Goal: Task Accomplishment & Management: Manage account settings

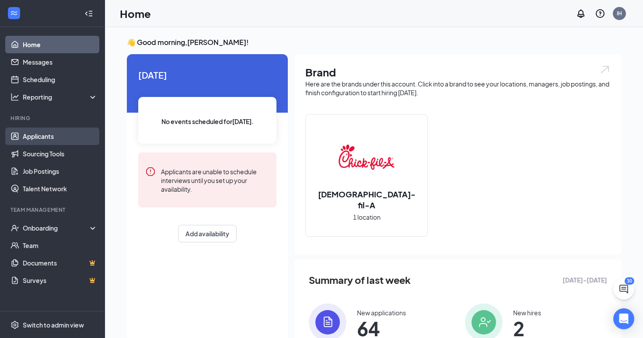
click at [56, 136] on link "Applicants" at bounding box center [60, 136] width 75 height 17
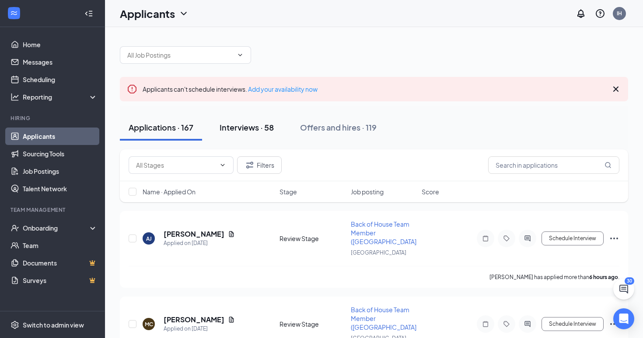
click at [261, 127] on div "Interviews · 58" at bounding box center [246, 127] width 54 height 11
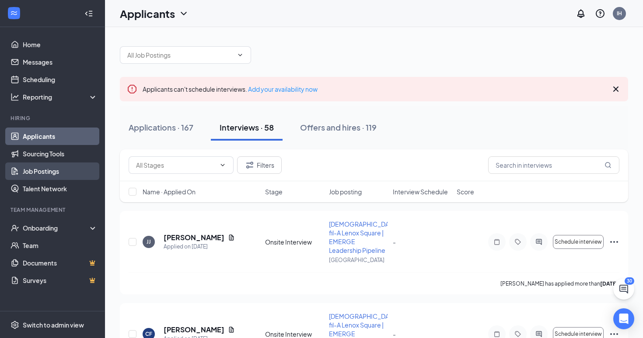
click at [46, 173] on link "Job Postings" at bounding box center [60, 171] width 75 height 17
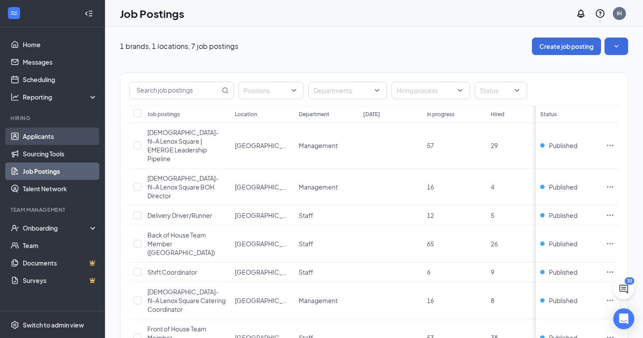
click at [48, 133] on link "Applicants" at bounding box center [60, 136] width 75 height 17
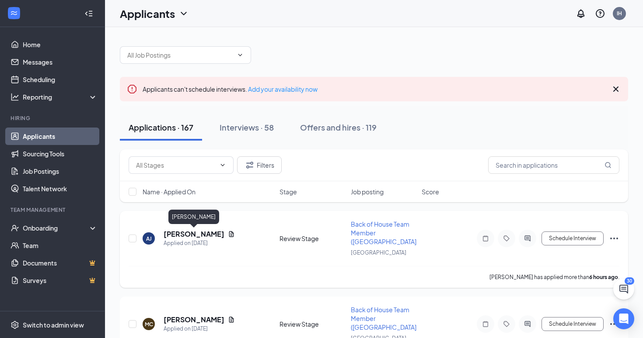
click at [206, 233] on h5 "[PERSON_NAME]" at bounding box center [194, 235] width 61 height 10
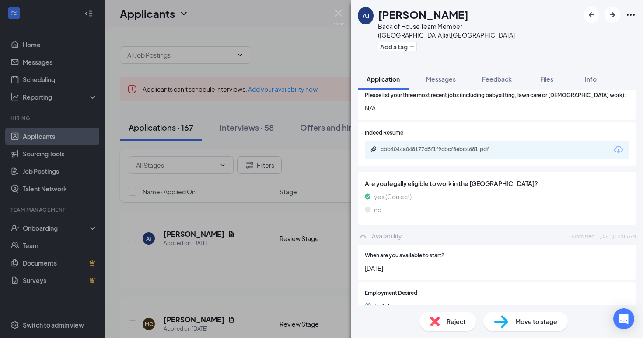
scroll to position [302, 0]
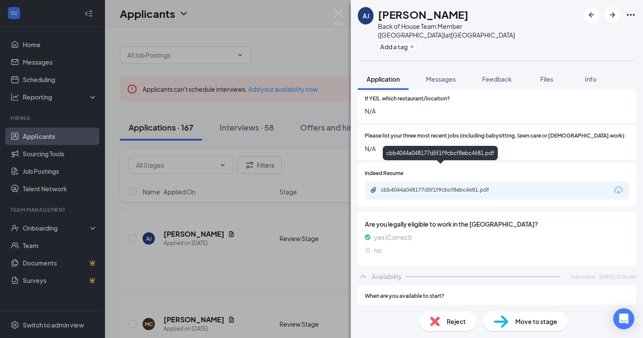
click at [433, 187] on div "cbb4044a048177d5f1f9cbcf8ebc4681.pdf" at bounding box center [441, 190] width 122 height 7
click at [189, 212] on div "[PERSON_NAME] Back of House Team Member (Lenox Square) at [GEOGRAPHIC_DATA] Add…" at bounding box center [321, 169] width 643 height 338
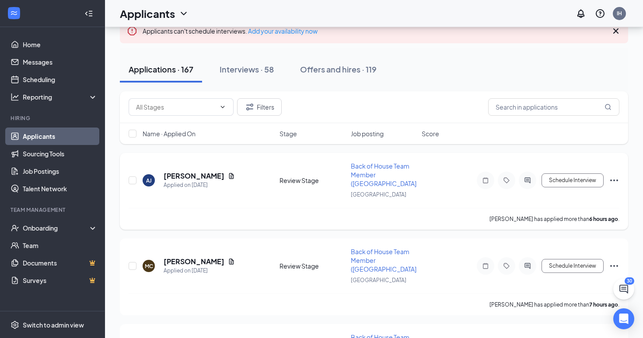
scroll to position [59, 0]
click at [209, 257] on h5 "[PERSON_NAME]" at bounding box center [194, 261] width 61 height 10
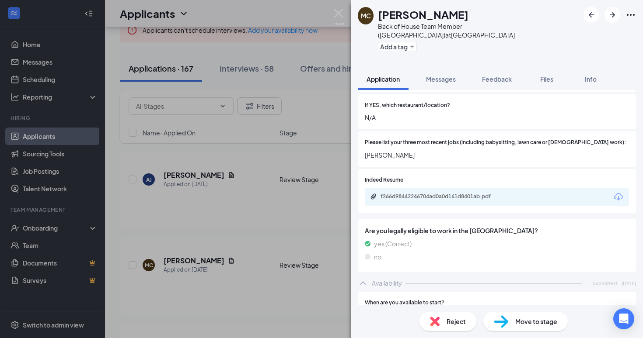
scroll to position [275, 0]
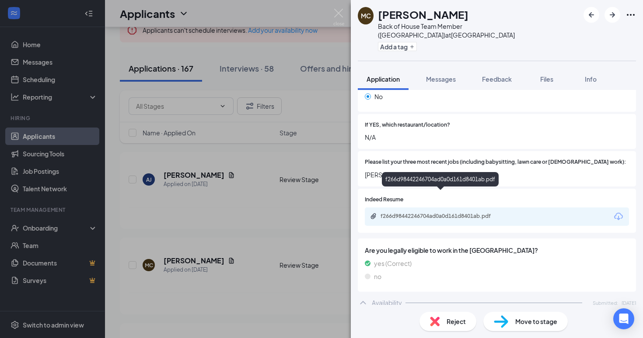
click at [421, 213] on div "f266d98442246704ad0a0d161d8401ab.pdf" at bounding box center [441, 216] width 122 height 7
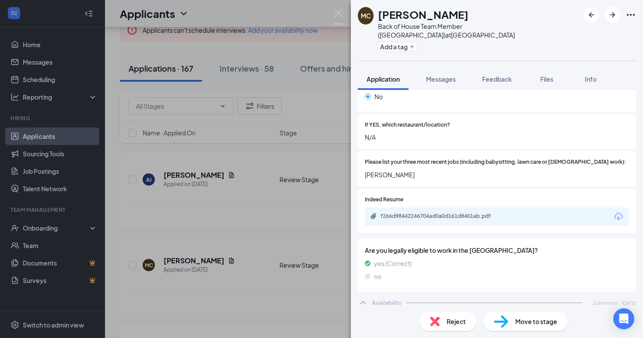
click at [216, 231] on div "MC [PERSON_NAME] Back of House Team Member ([GEOGRAPHIC_DATA]) at [GEOGRAPHIC_D…" at bounding box center [321, 169] width 643 height 338
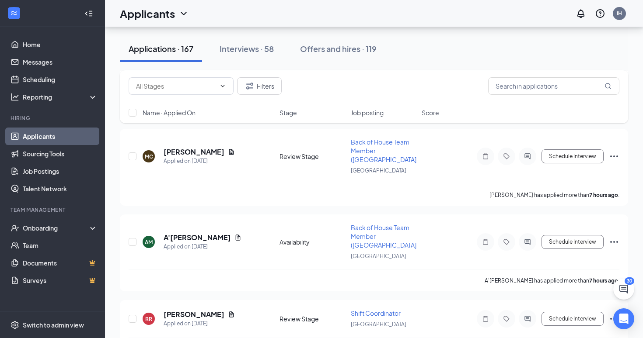
scroll to position [168, 0]
click at [192, 237] on h5 "A'[PERSON_NAME]" at bounding box center [197, 238] width 67 height 10
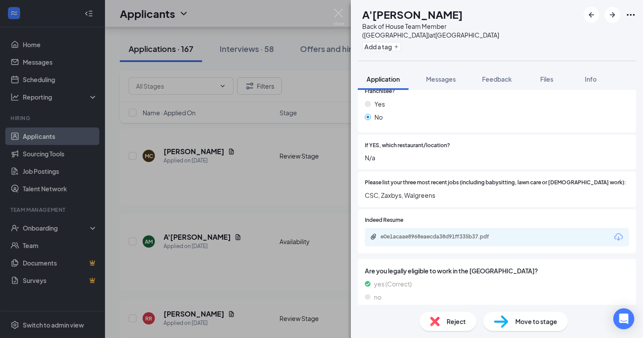
scroll to position [286, 0]
click at [402, 234] on div "e0e1acaae8968eaecda38d91ff335b37.pdf" at bounding box center [441, 237] width 122 height 7
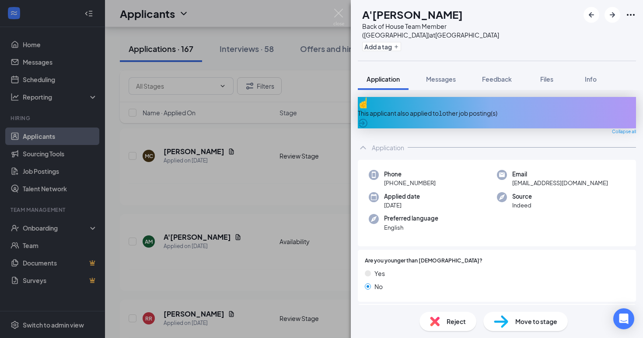
scroll to position [0, 0]
click at [274, 228] on div "AM A'[PERSON_NAME] Back of House Team Member ([GEOGRAPHIC_DATA]) at [GEOGRAPHIC…" at bounding box center [321, 169] width 643 height 338
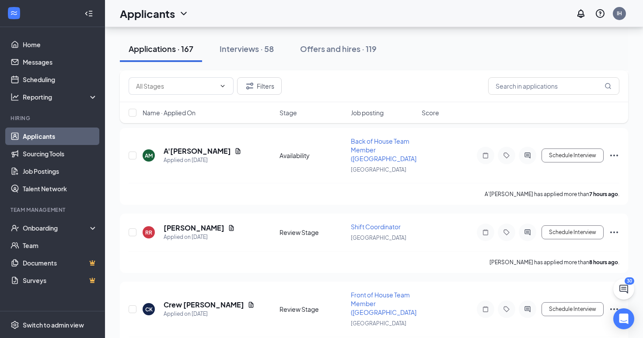
scroll to position [256, 0]
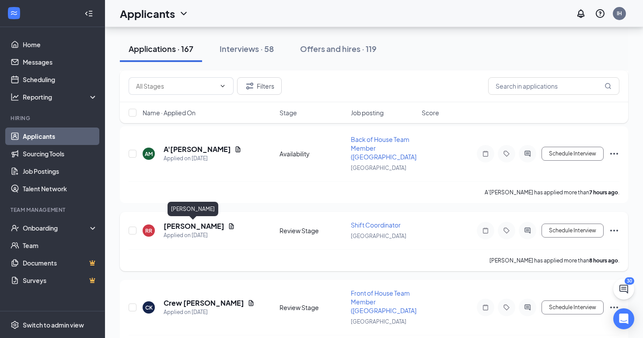
click at [203, 228] on h5 "[PERSON_NAME]" at bounding box center [194, 227] width 61 height 10
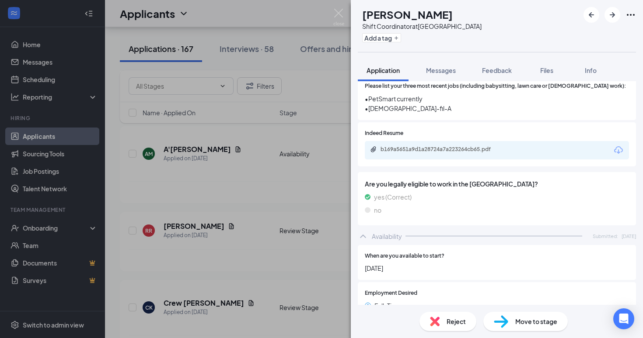
scroll to position [319, 0]
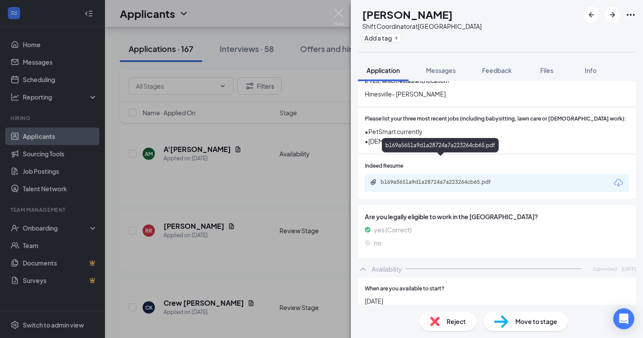
click at [416, 179] on div "b169a5651a9d1a28724a7a223264cb65.pdf" at bounding box center [441, 182] width 122 height 7
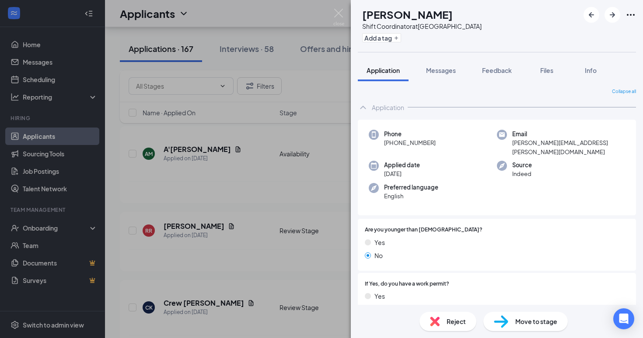
scroll to position [0, 0]
click at [263, 216] on div "RR [PERSON_NAME] Shift Coordinator at [GEOGRAPHIC_DATA] Add a tag Application M…" at bounding box center [321, 169] width 643 height 338
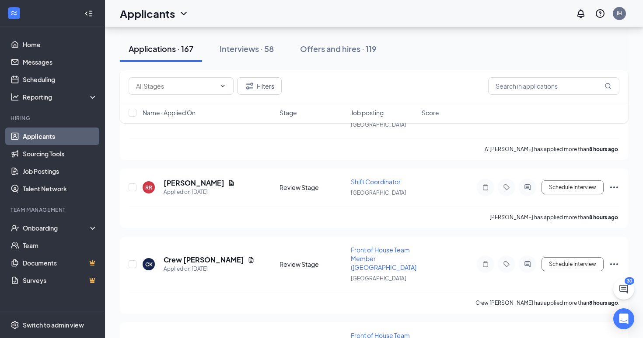
scroll to position [336, 0]
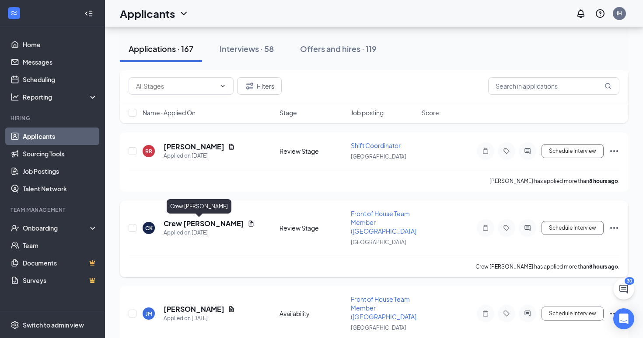
click at [191, 220] on h5 "Crew [PERSON_NAME]" at bounding box center [204, 224] width 80 height 10
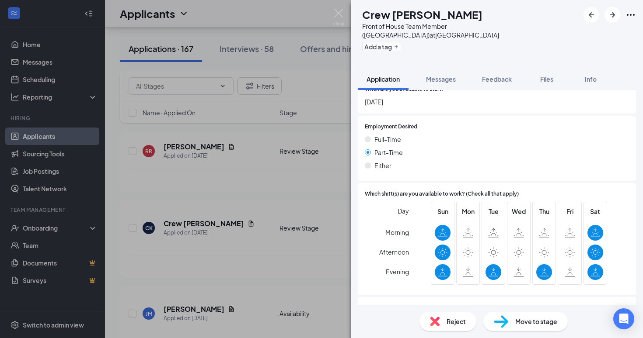
scroll to position [519, 0]
click at [260, 272] on div "CK Crew [PERSON_NAME] Front of House Team Member (Lenox Square) at [GEOGRAPHIC_…" at bounding box center [321, 169] width 643 height 338
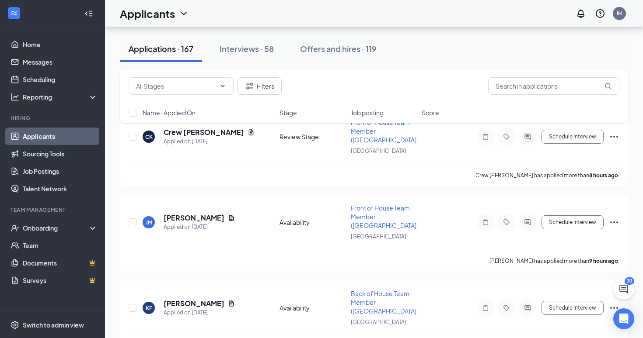
scroll to position [428, 0]
click at [203, 221] on h5 "[PERSON_NAME]" at bounding box center [194, 217] width 61 height 10
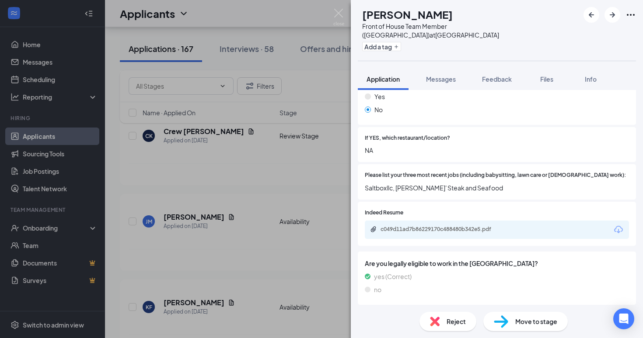
scroll to position [261, 0]
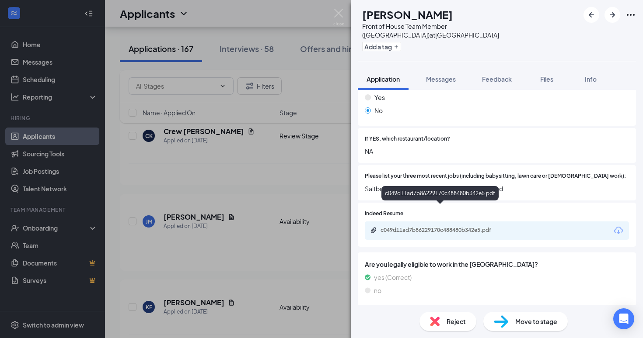
click at [421, 227] on div "c049d11ad7b86229170c488480b342e5.pdf" at bounding box center [441, 230] width 122 height 7
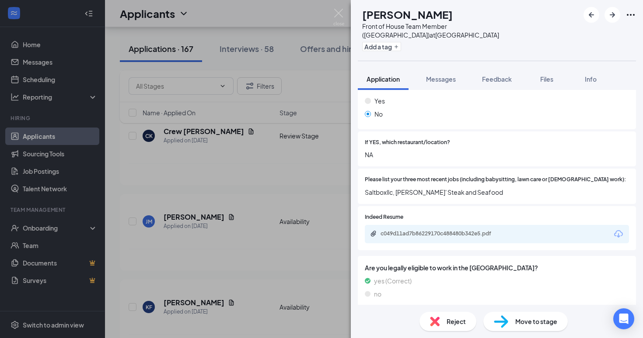
click at [202, 233] on div "[PERSON_NAME] [PERSON_NAME] Front of House Team Member (Lenox Square) at [GEOGR…" at bounding box center [321, 169] width 643 height 338
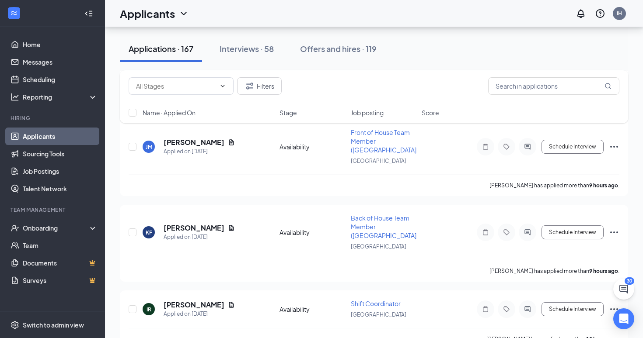
scroll to position [505, 0]
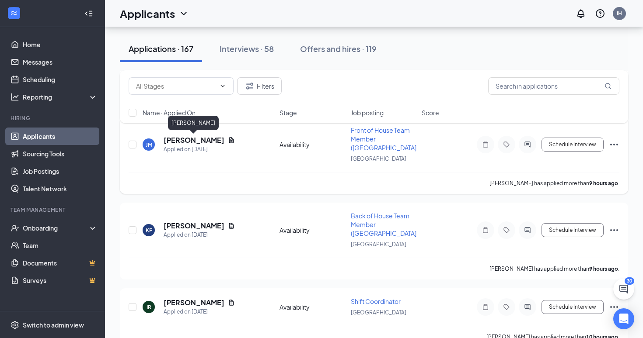
click at [200, 141] on h5 "[PERSON_NAME]" at bounding box center [194, 141] width 61 height 10
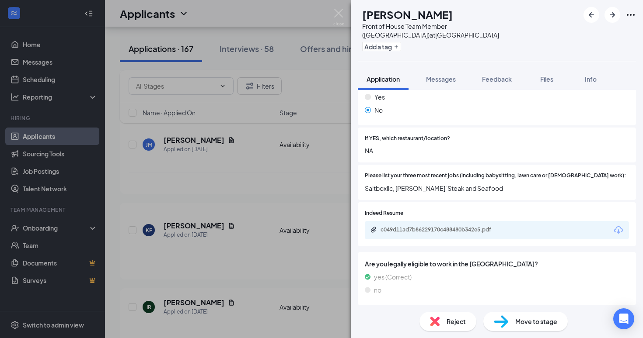
scroll to position [261, 0]
click at [275, 215] on div "[PERSON_NAME] [PERSON_NAME] Front of House Team Member (Lenox Square) at [GEOGR…" at bounding box center [321, 169] width 643 height 338
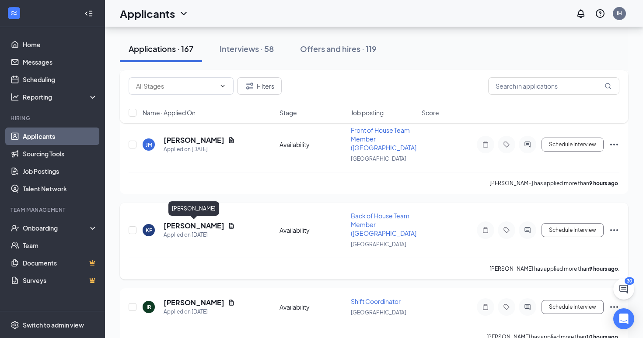
click at [205, 223] on h5 "[PERSON_NAME]" at bounding box center [194, 226] width 61 height 10
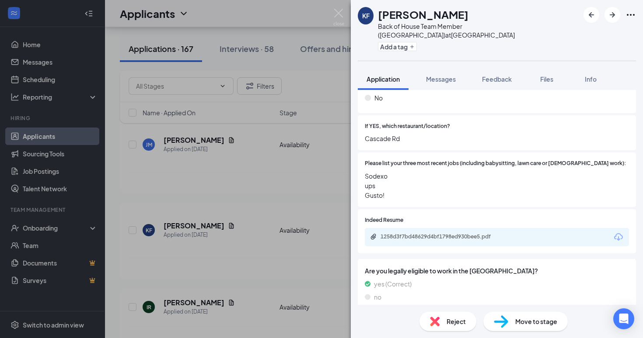
scroll to position [305, 0]
click at [253, 244] on div "KF [PERSON_NAME] Back of House Team Member (Lenox Square) at [GEOGRAPHIC_DATA] …" at bounding box center [321, 169] width 643 height 338
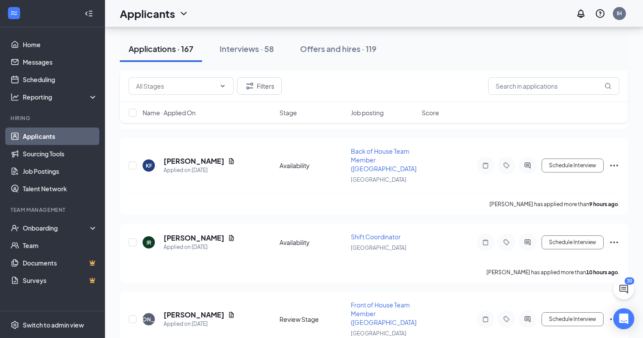
scroll to position [571, 0]
click at [208, 237] on h5 "[PERSON_NAME]" at bounding box center [194, 238] width 61 height 10
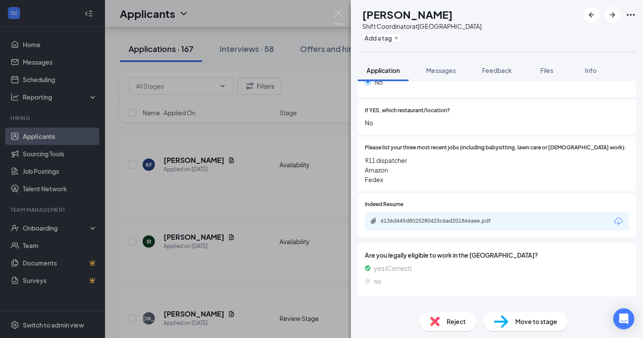
scroll to position [281, 0]
click at [410, 218] on div "6136d445d8025280425c6ad201866aee.pdf" at bounding box center [441, 221] width 122 height 7
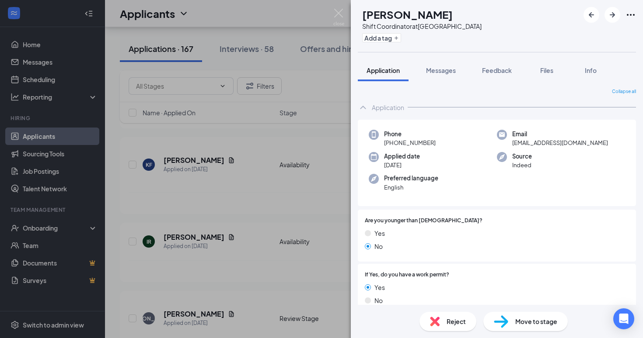
scroll to position [0, 0]
click at [278, 242] on div "IR [PERSON_NAME] Shift Coordinator at [GEOGRAPHIC_DATA] Add a tag Application M…" at bounding box center [321, 169] width 643 height 338
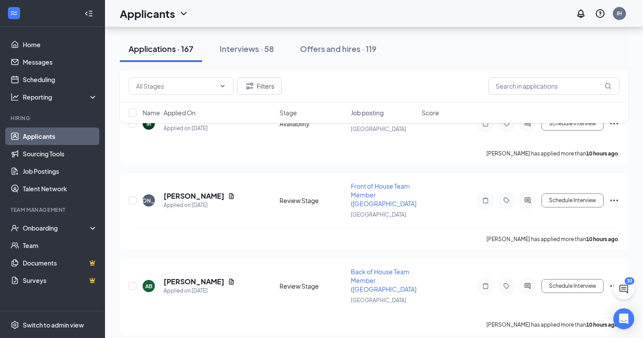
scroll to position [689, 0]
click at [209, 195] on h5 "[PERSON_NAME]" at bounding box center [194, 196] width 61 height 10
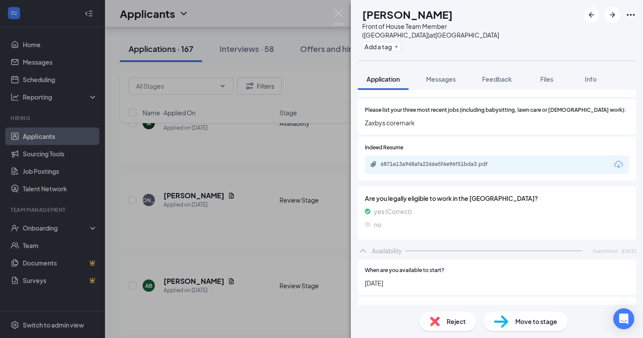
scroll to position [314, 0]
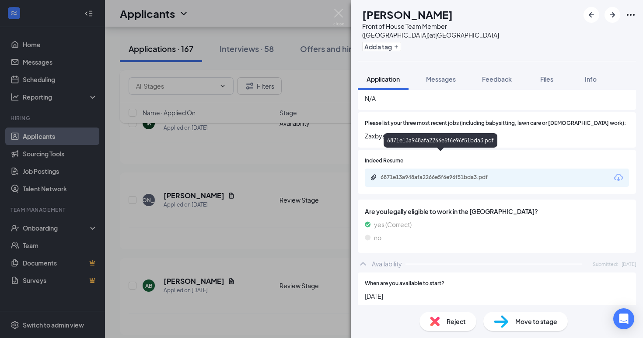
click at [435, 174] on div "6871e13a948afa2266e5f6e96f51bda3.pdf" at bounding box center [441, 177] width 122 height 7
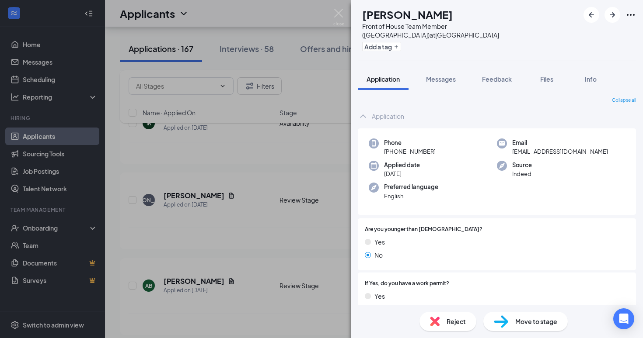
scroll to position [0, 0]
drag, startPoint x: 586, startPoint y: 141, endPoint x: 505, endPoint y: 144, distance: 80.9
click at [505, 144] on div "Email [EMAIL_ADDRESS][DOMAIN_NAME]" at bounding box center [561, 148] width 128 height 18
copy span "[EMAIL_ADDRESS][DOMAIN_NAME]"
click at [237, 235] on div "JA [PERSON_NAME] Front of House Team Member (Lenox Square) at [GEOGRAPHIC_DATA]…" at bounding box center [321, 169] width 643 height 338
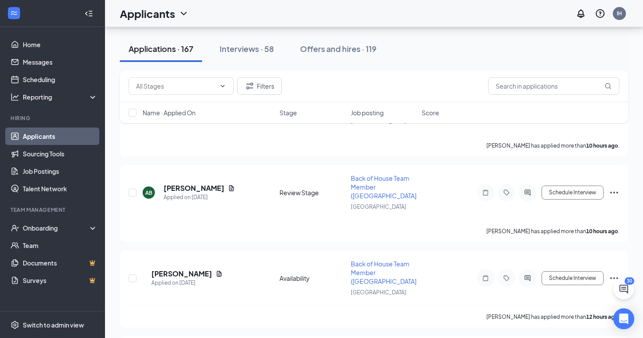
scroll to position [790, 0]
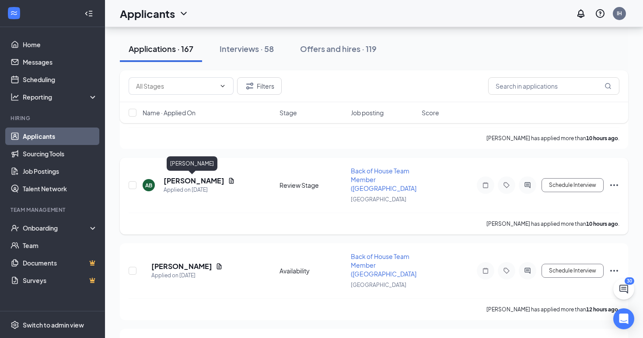
click at [186, 179] on h5 "[PERSON_NAME]" at bounding box center [194, 181] width 61 height 10
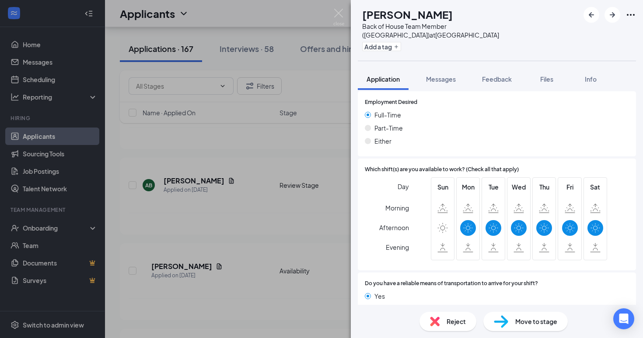
scroll to position [552, 0]
click at [242, 237] on div "AB [PERSON_NAME] Back of House Team Member (Lenox Square) at [GEOGRAPHIC_DATA] …" at bounding box center [321, 169] width 643 height 338
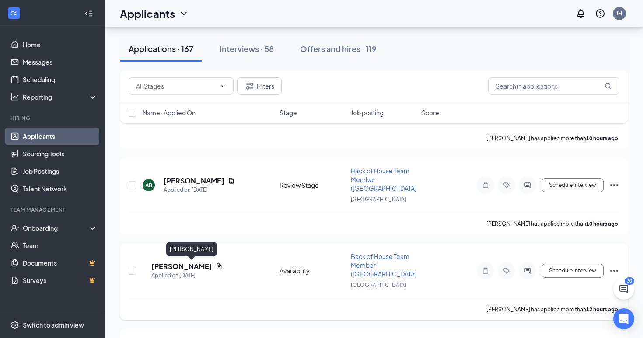
click at [191, 266] on h5 "[PERSON_NAME]" at bounding box center [181, 267] width 61 height 10
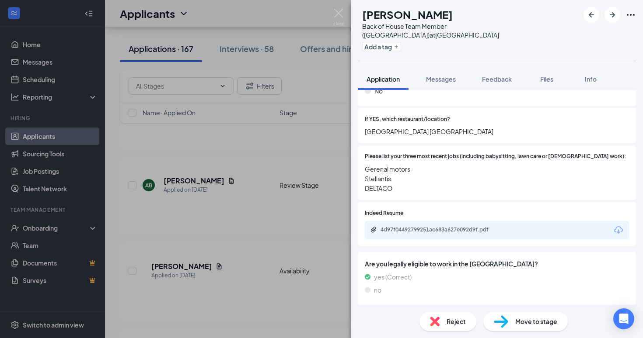
scroll to position [281, 0]
click at [421, 227] on div "4d97f04492799251ac683a627e092d9f.pdf" at bounding box center [441, 230] width 122 height 7
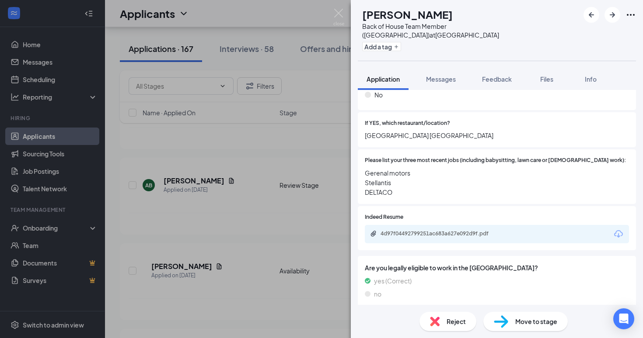
click at [224, 249] on div "KS [PERSON_NAME] Back of House Team Member ([GEOGRAPHIC_DATA]) at [GEOGRAPHIC_D…" at bounding box center [321, 169] width 643 height 338
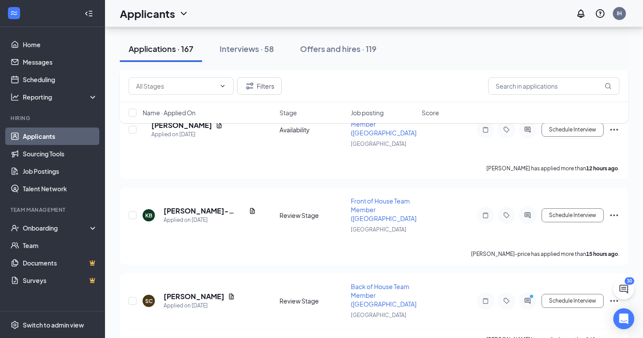
scroll to position [932, 0]
click at [213, 210] on h5 "[PERSON_NAME]-price" at bounding box center [205, 211] width 82 height 10
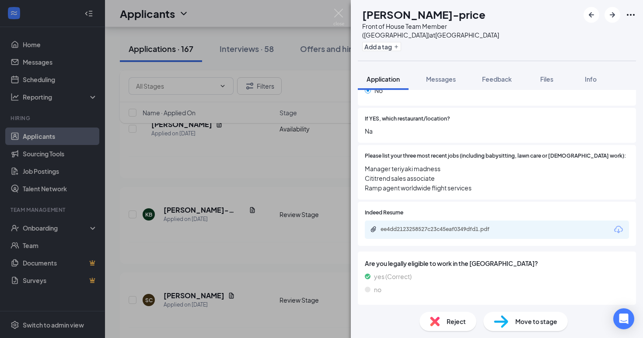
scroll to position [268, 0]
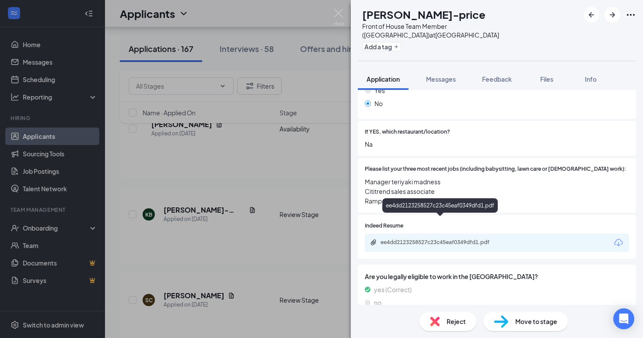
click at [429, 215] on div "ee4dd2123258527c23c45eaf0349dfd1.pdf" at bounding box center [439, 208] width 115 height 18
click at [428, 239] on div "ee4dd2123258527c23c45eaf0349dfd1.pdf" at bounding box center [441, 242] width 122 height 7
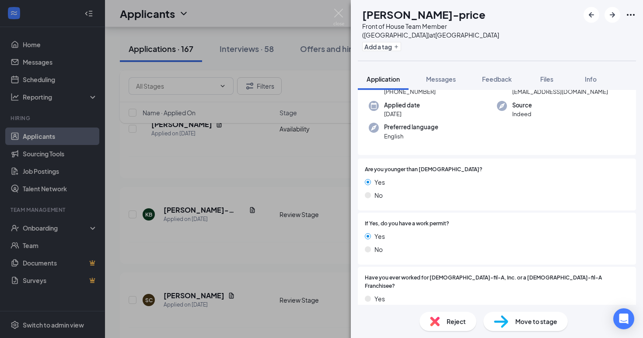
scroll to position [56, 0]
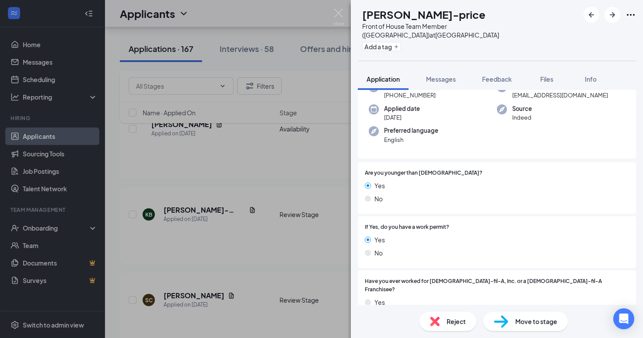
click at [274, 178] on div "KB [PERSON_NAME]-price Front of House Team Member ([GEOGRAPHIC_DATA]) at [GEOGR…" at bounding box center [321, 169] width 643 height 338
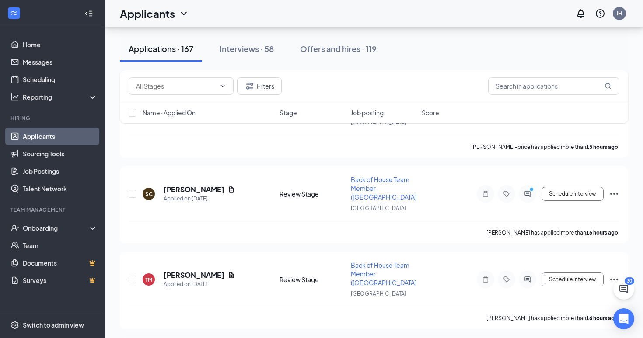
scroll to position [1042, 0]
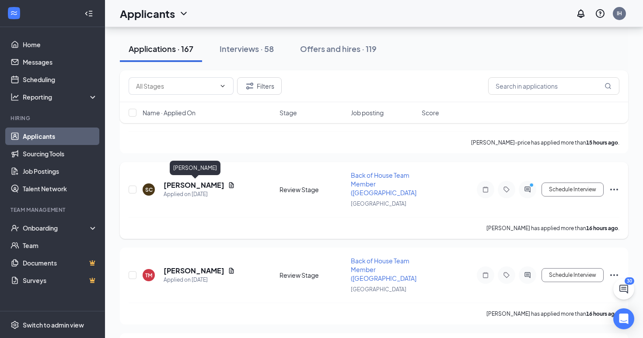
click at [215, 182] on h5 "[PERSON_NAME]" at bounding box center [194, 186] width 61 height 10
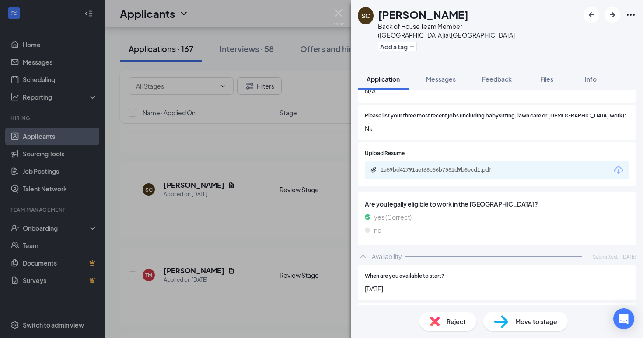
scroll to position [308, 0]
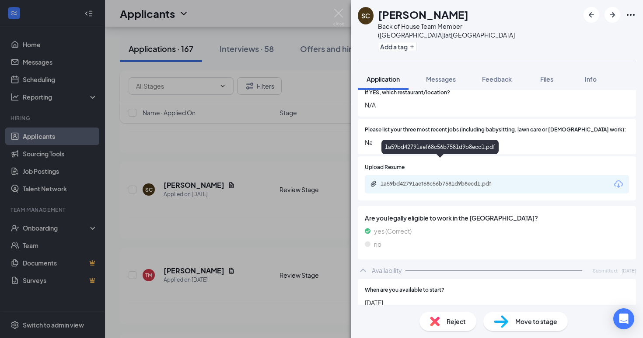
click at [434, 181] on div "1a59bd42791aef68c56b7581d9b8ecd1.pdf" at bounding box center [441, 184] width 122 height 7
click at [233, 194] on div "SC [PERSON_NAME] Back of House Team Member (Lenox Square) at [GEOGRAPHIC_DATA] …" at bounding box center [321, 169] width 643 height 338
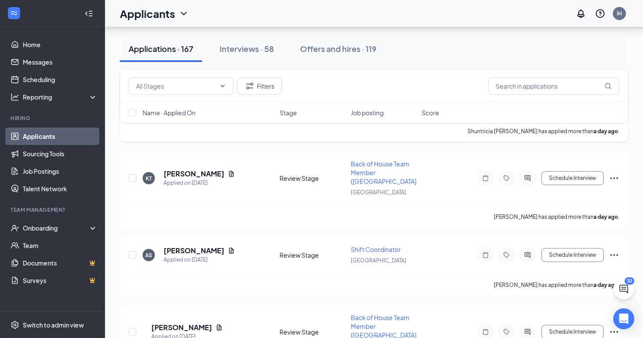
scroll to position [1399, 0]
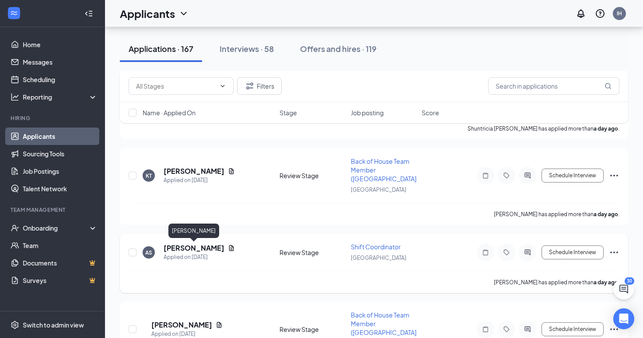
click at [198, 249] on h5 "[PERSON_NAME]" at bounding box center [194, 249] width 61 height 10
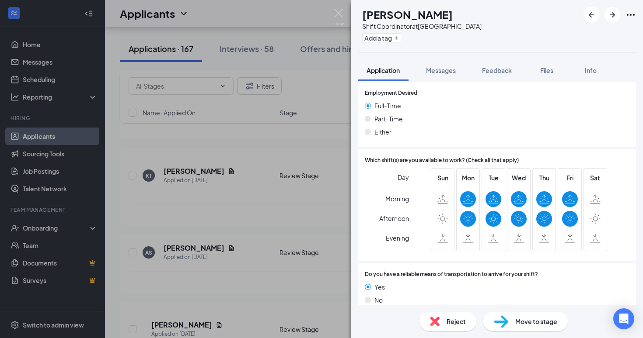
scroll to position [533, 0]
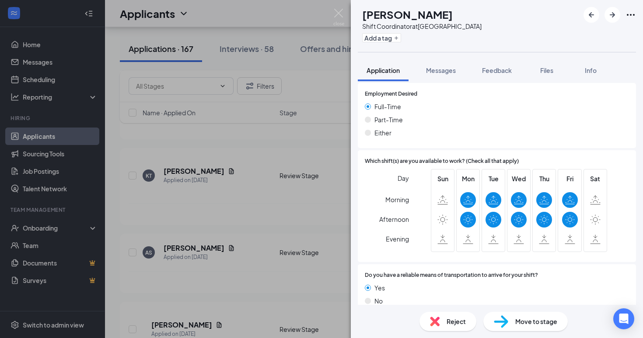
click at [275, 276] on div "AS [PERSON_NAME] Shift Coordinator at [GEOGRAPHIC_DATA] Add a tag Application M…" at bounding box center [321, 169] width 643 height 338
